Goal: Navigation & Orientation: Find specific page/section

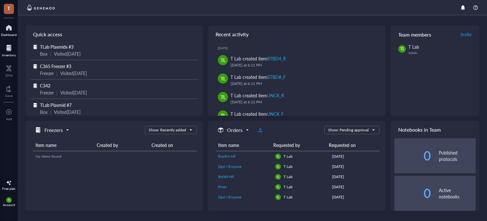
click at [9, 51] on div at bounding box center [9, 48] width 14 height 10
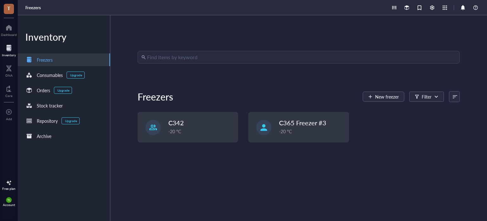
click at [10, 52] on div at bounding box center [9, 48] width 14 height 10
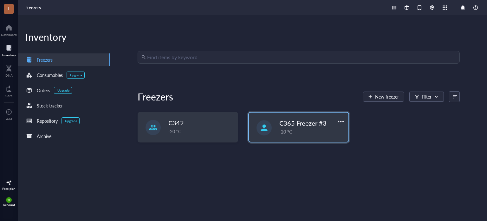
click at [280, 134] on div "-20 °C" at bounding box center [312, 131] width 65 height 7
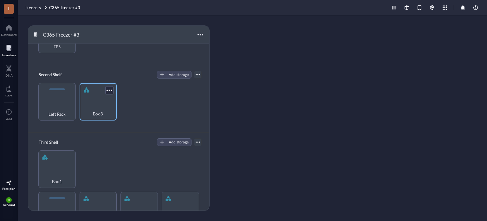
scroll to position [84, 0]
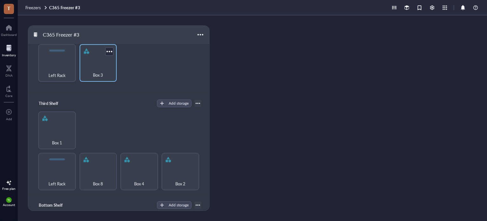
click at [102, 68] on div "Box 3" at bounding box center [98, 71] width 31 height 14
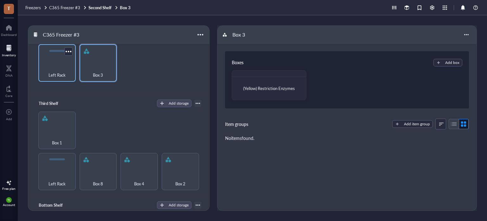
click at [63, 67] on div "Left Rack" at bounding box center [57, 71] width 31 height 14
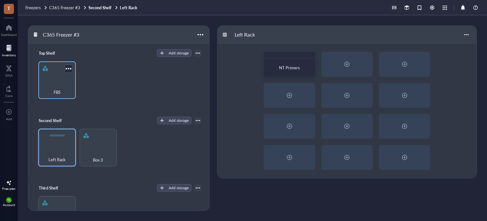
click at [46, 78] on div "FBS" at bounding box center [56, 79] width 37 height 37
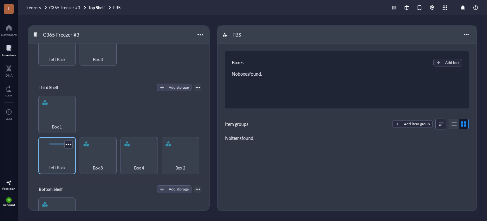
scroll to position [127, 0]
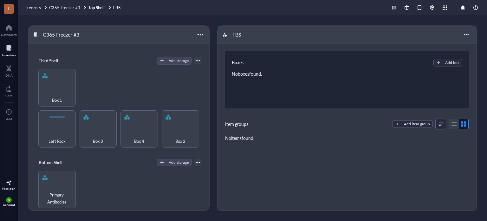
click at [12, 47] on div at bounding box center [9, 48] width 14 height 10
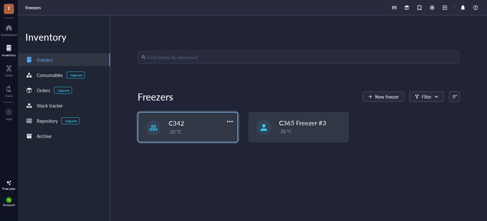
click at [207, 137] on div "C342 -20 °C" at bounding box center [187, 126] width 99 height 29
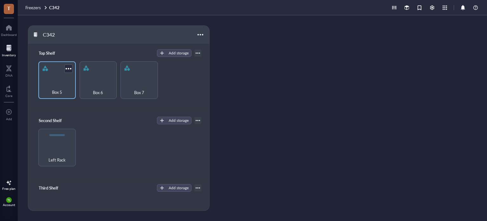
click at [63, 86] on div "Box 5" at bounding box center [57, 89] width 31 height 14
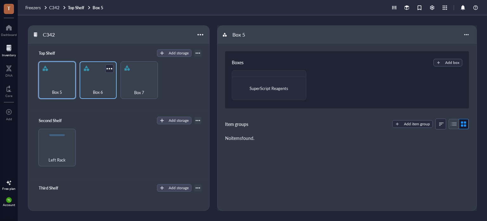
click at [97, 82] on div "Box 6" at bounding box center [98, 89] width 31 height 14
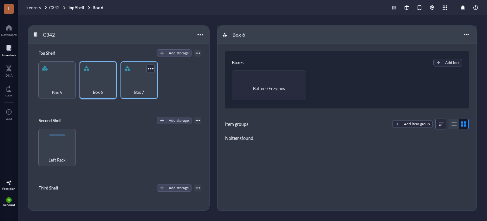
click at [145, 83] on div "Box 7" at bounding box center [139, 89] width 31 height 14
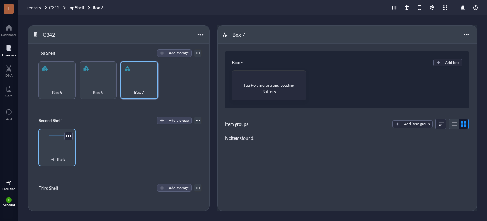
click at [55, 148] on div "Left Rack" at bounding box center [56, 147] width 37 height 37
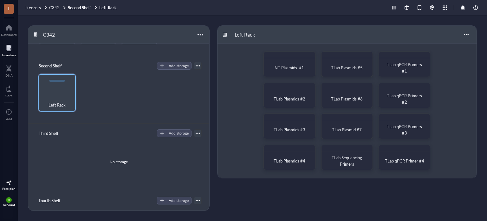
scroll to position [42, 0]
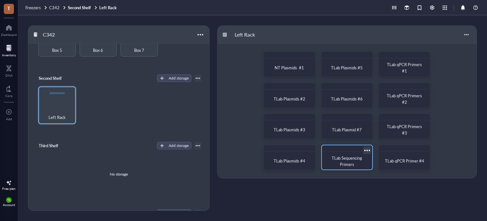
click at [340, 162] on span "TLab Sequencing Primers" at bounding box center [347, 161] width 31 height 12
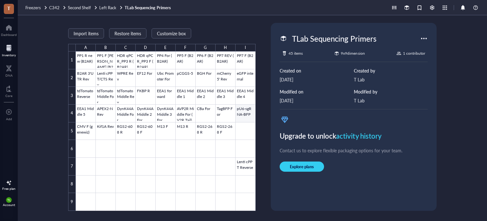
click at [245, 116] on div at bounding box center [166, 130] width 180 height 159
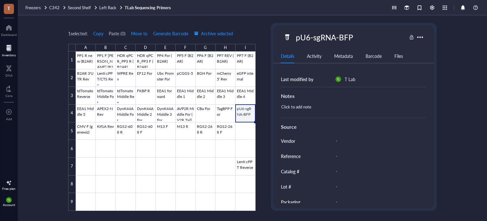
scroll to position [140, 0]
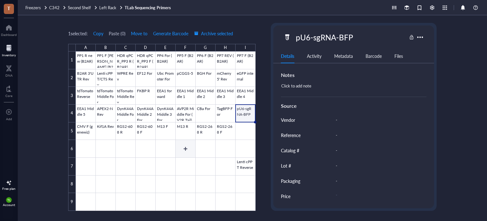
click at [193, 162] on div at bounding box center [166, 130] width 180 height 159
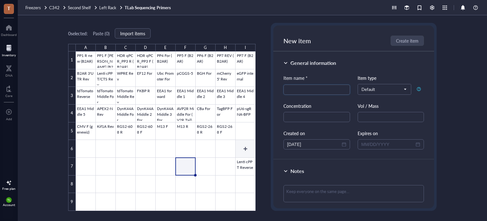
click at [247, 152] on div at bounding box center [166, 130] width 180 height 159
